Goal: Ask a question

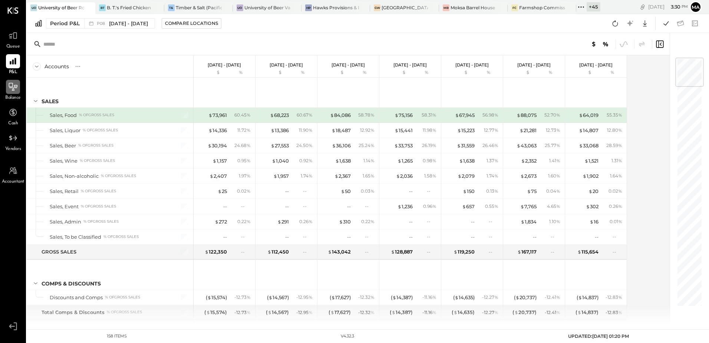
click at [19, 91] on div at bounding box center [13, 87] width 14 height 14
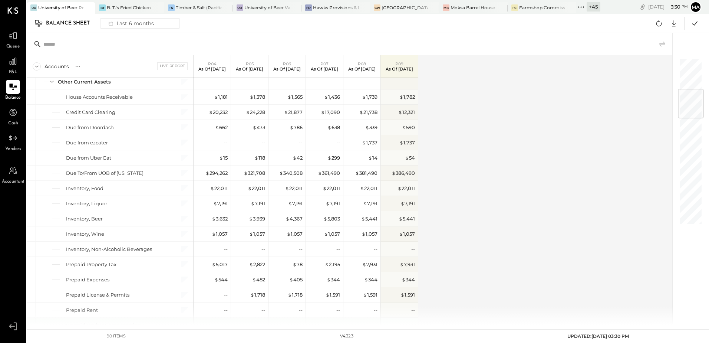
scroll to position [334, 0]
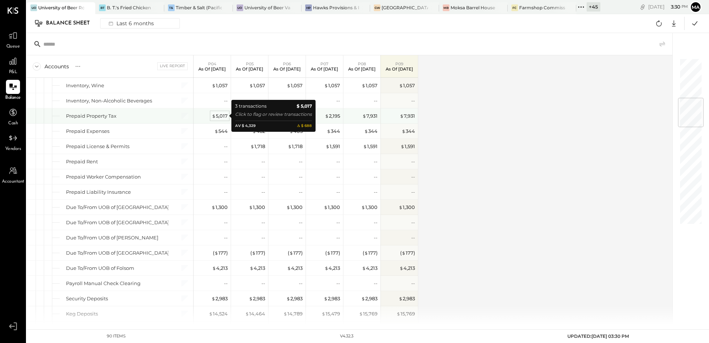
click at [219, 118] on div "$ 5,017" at bounding box center [220, 115] width 16 height 7
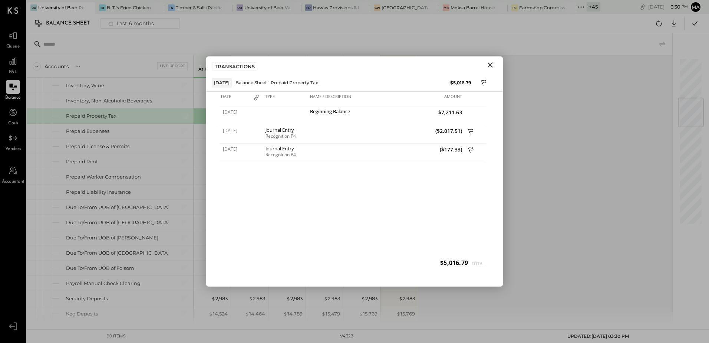
click at [490, 67] on icon "Close" at bounding box center [490, 64] width 9 height 9
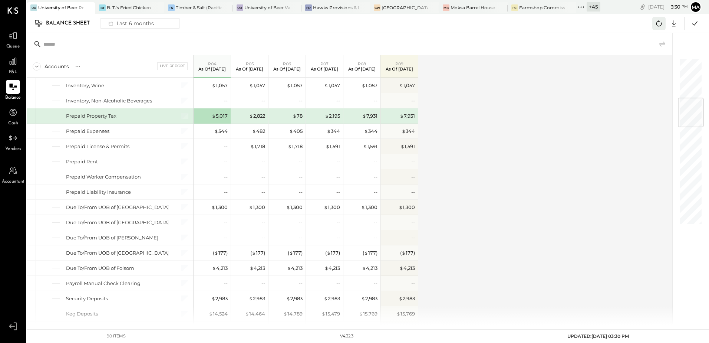
click at [659, 24] on icon at bounding box center [659, 24] width 10 height 10
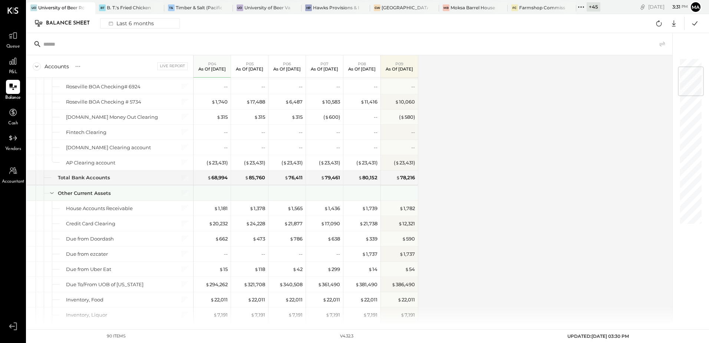
scroll to position [260, 0]
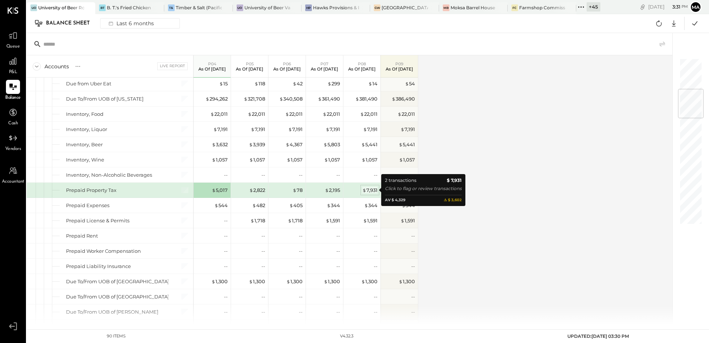
click at [373, 190] on div "$ 7,931" at bounding box center [369, 190] width 15 height 7
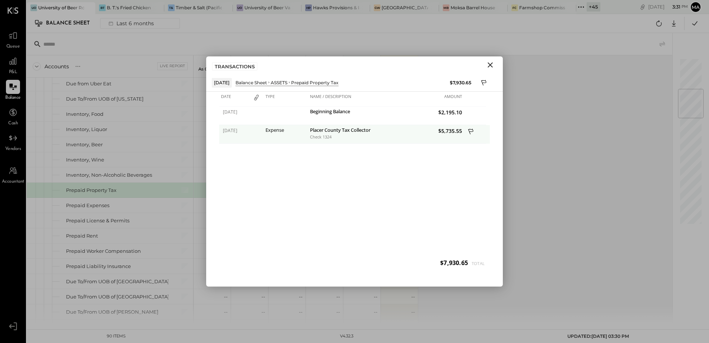
click at [471, 132] on icon at bounding box center [471, 132] width 7 height 9
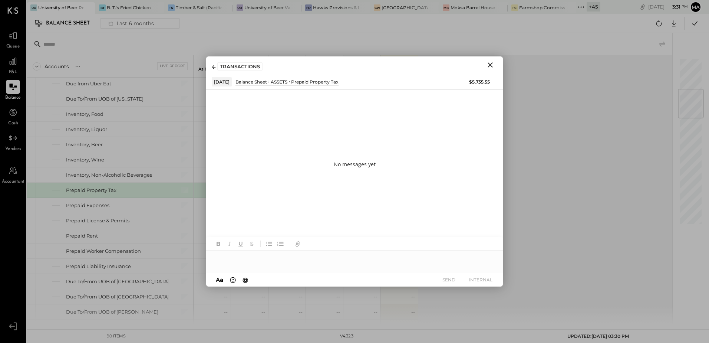
click at [266, 259] on div at bounding box center [354, 257] width 297 height 15
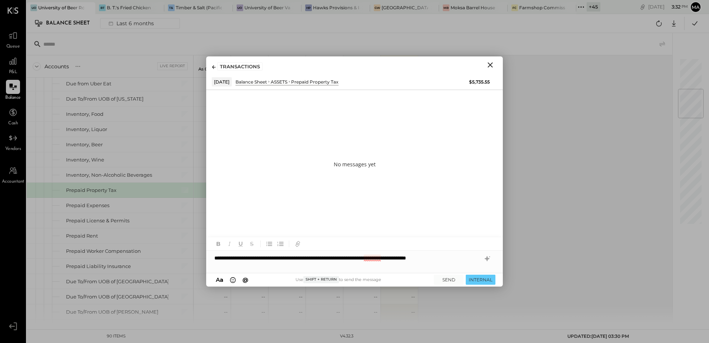
click at [365, 258] on div "**********" at bounding box center [354, 257] width 297 height 15
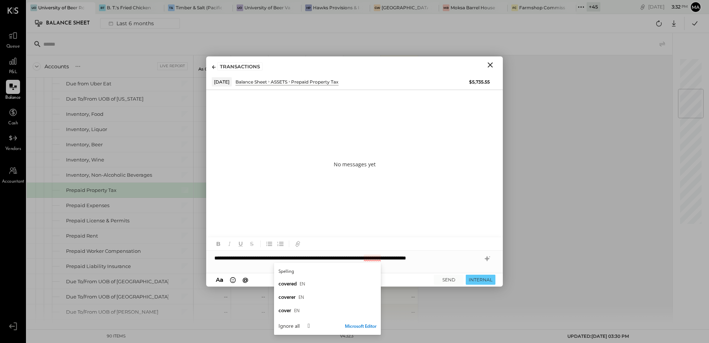
click at [474, 257] on div "**********" at bounding box center [354, 257] width 297 height 15
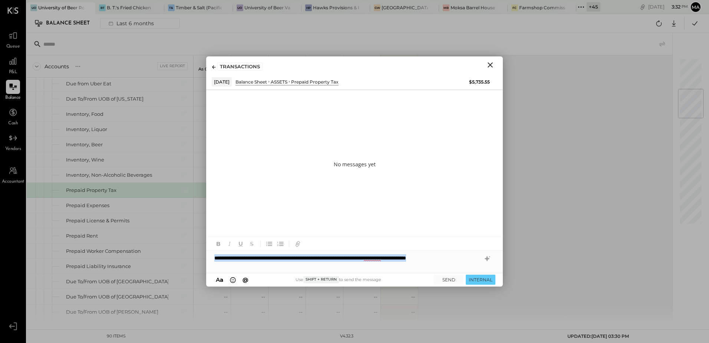
drag, startPoint x: 474, startPoint y: 257, endPoint x: 256, endPoint y: 257, distance: 217.7
click at [212, 257] on div "**********" at bounding box center [354, 257] width 297 height 15
click at [488, 260] on icon at bounding box center [487, 258] width 5 height 5
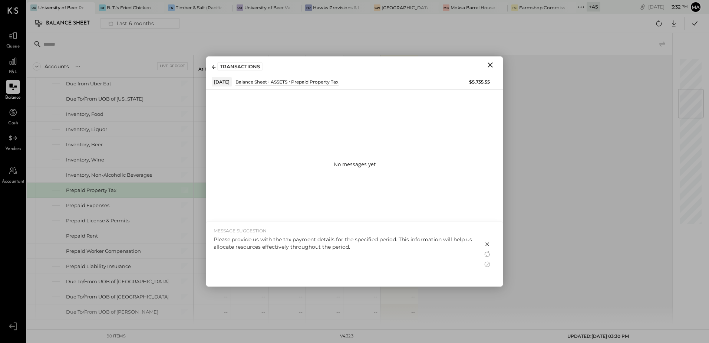
click at [398, 240] on div "Please provide us with the tax payment details for the specified period. This i…" at bounding box center [345, 243] width 262 height 15
click at [352, 248] on div "Please provide us with the tax payment details for the specified period. This i…" at bounding box center [345, 243] width 262 height 15
click at [486, 265] on icon at bounding box center [487, 264] width 9 height 9
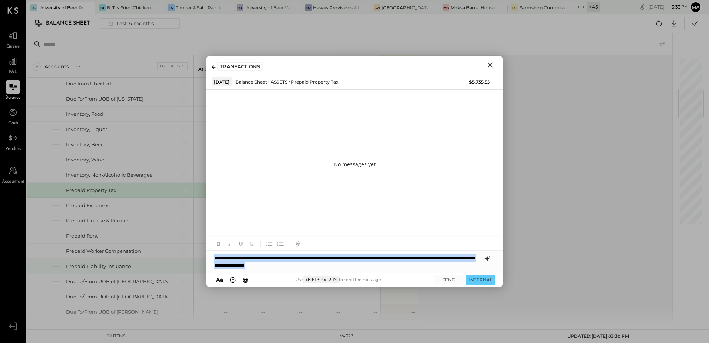
drag, startPoint x: 355, startPoint y: 264, endPoint x: 203, endPoint y: 258, distance: 151.5
click at [203, 258] on div "Accounts S GL Live Report P04 As of [DATE] P05 As of [DATE] P06 As of [DATE] P0…" at bounding box center [368, 179] width 682 height 292
copy div "**********"
click at [450, 280] on button "SEND" at bounding box center [449, 279] width 30 height 10
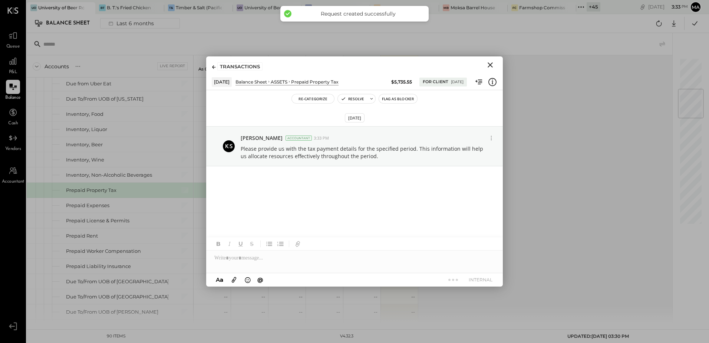
click at [487, 65] on icon "Close" at bounding box center [490, 64] width 9 height 9
